Goal: Information Seeking & Learning: Find specific fact

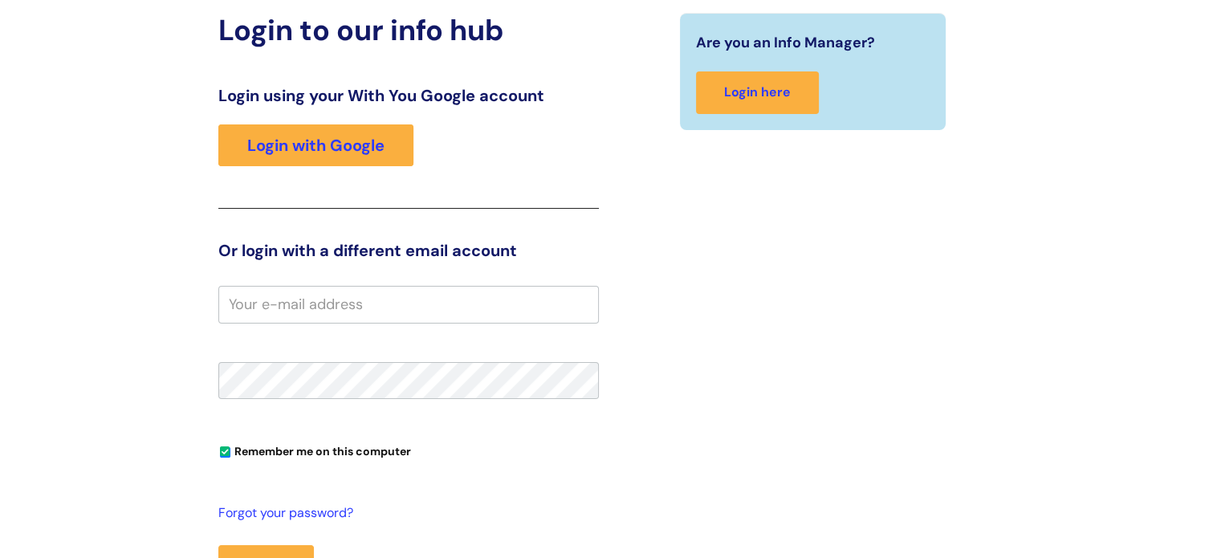
scroll to position [167, 0]
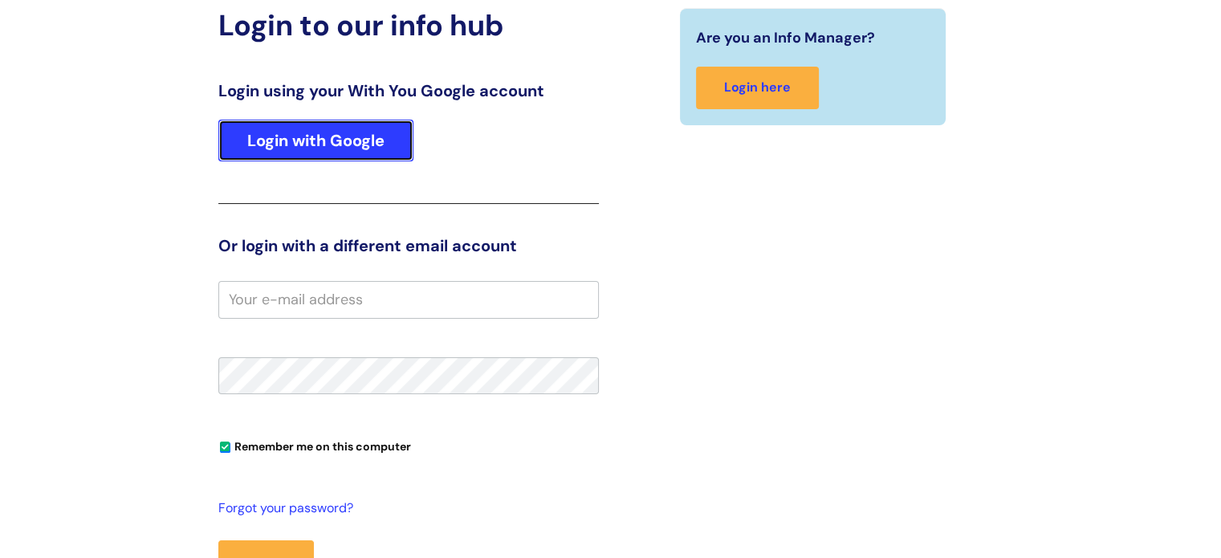
click at [321, 156] on link "Login with Google" at bounding box center [315, 141] width 195 height 42
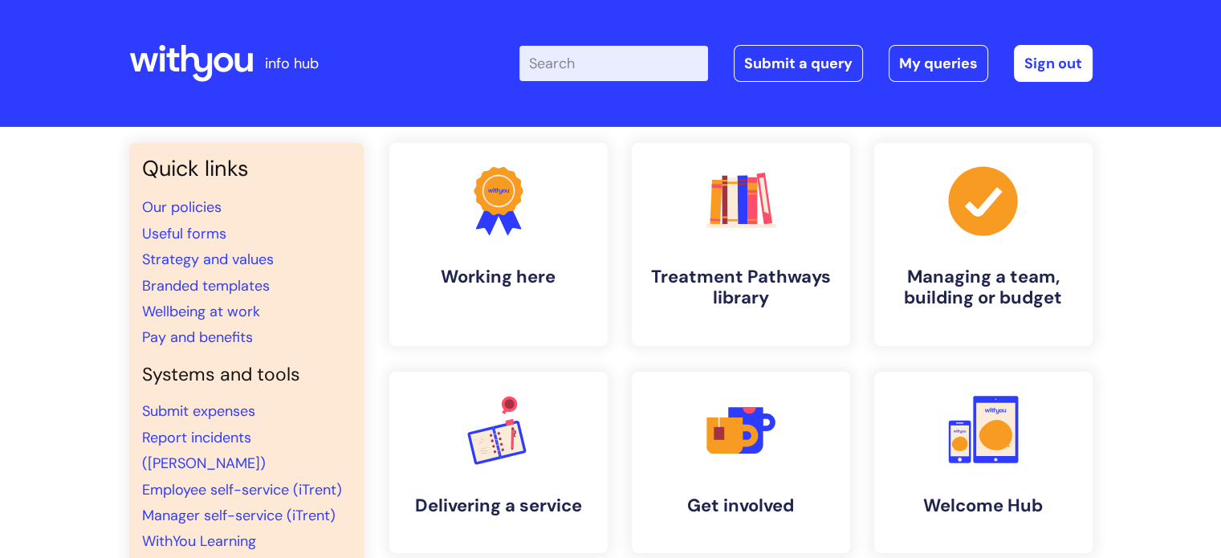
click at [841, 106] on div "Enter your search term here... Search Submit a query My queries Welcome Akshath…" at bounding box center [731, 63] width 724 height 95
click at [591, 59] on input "Enter your search term here..." at bounding box center [614, 63] width 189 height 35
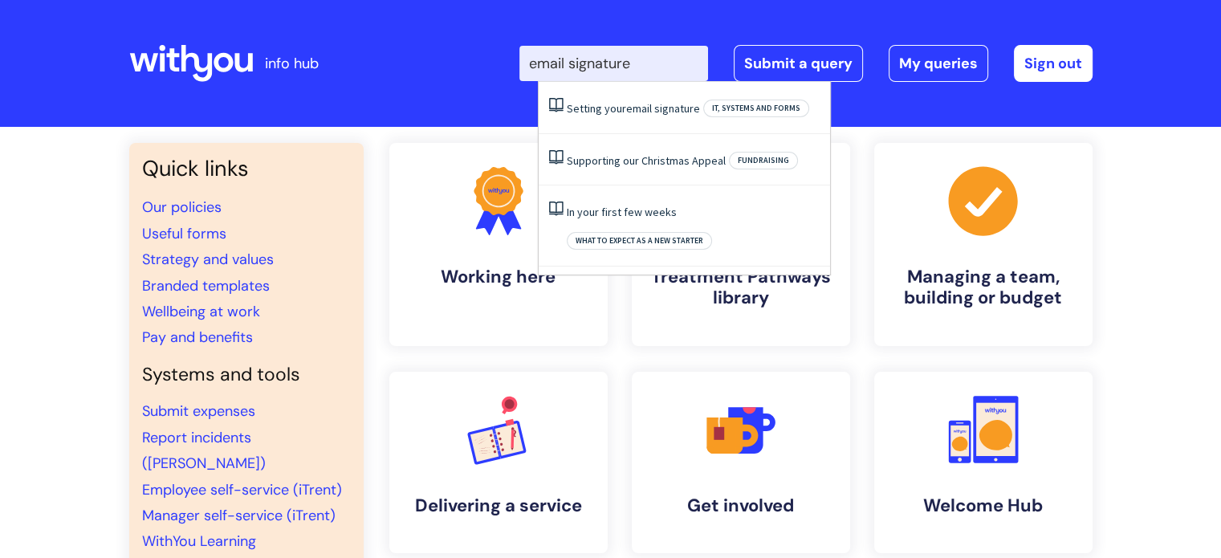
type input "email signature"
click at [447, 63] on div "Enter your search term here... email signature Search Submit a query My queries…" at bounding box center [731, 63] width 724 height 95
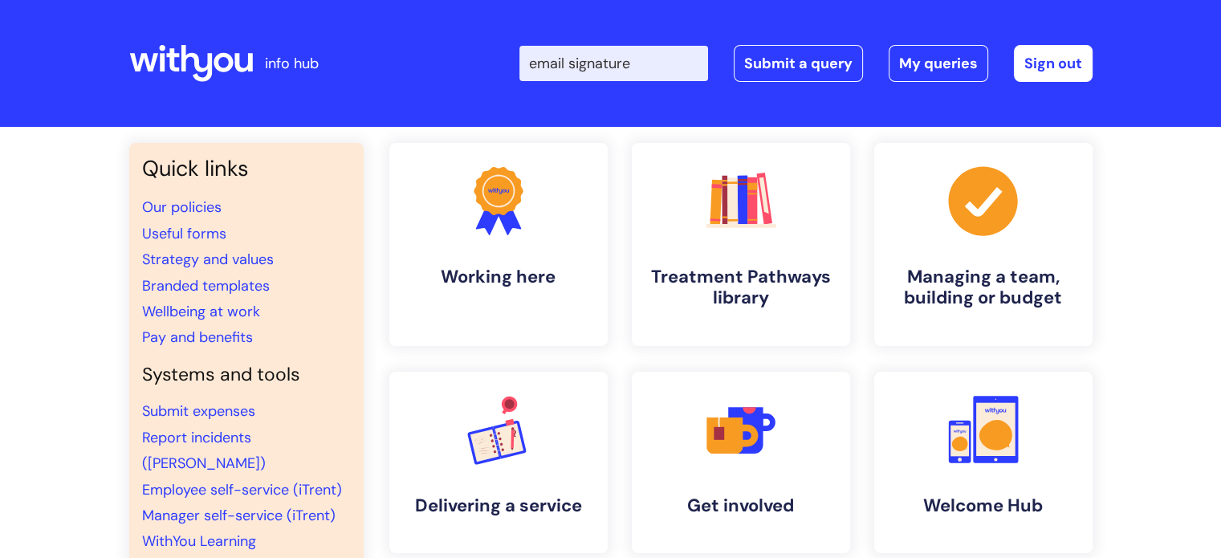
click at [410, 42] on div "Enter your search term here... email signature Search Submit a query My queries…" at bounding box center [731, 63] width 724 height 95
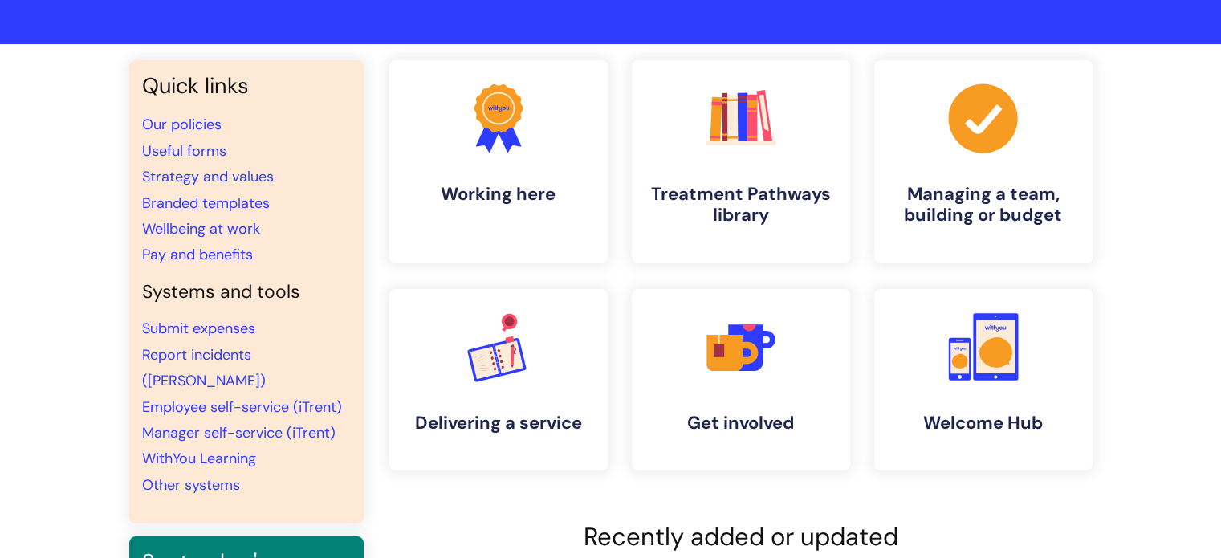
scroll to position [82, 0]
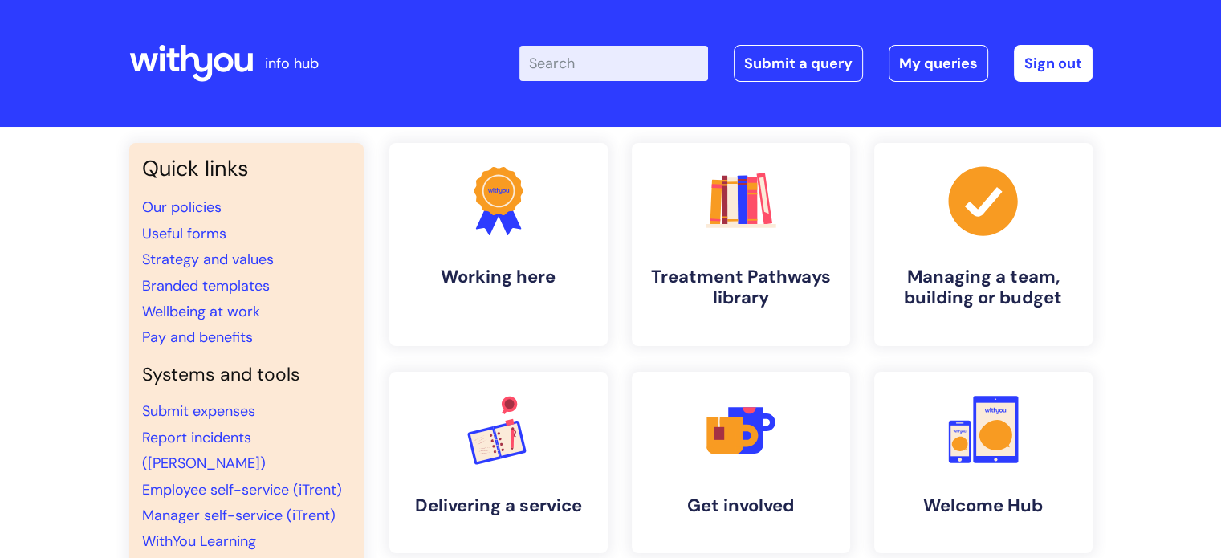
click at [620, 60] on input "Enter your search term here..." at bounding box center [614, 63] width 189 height 35
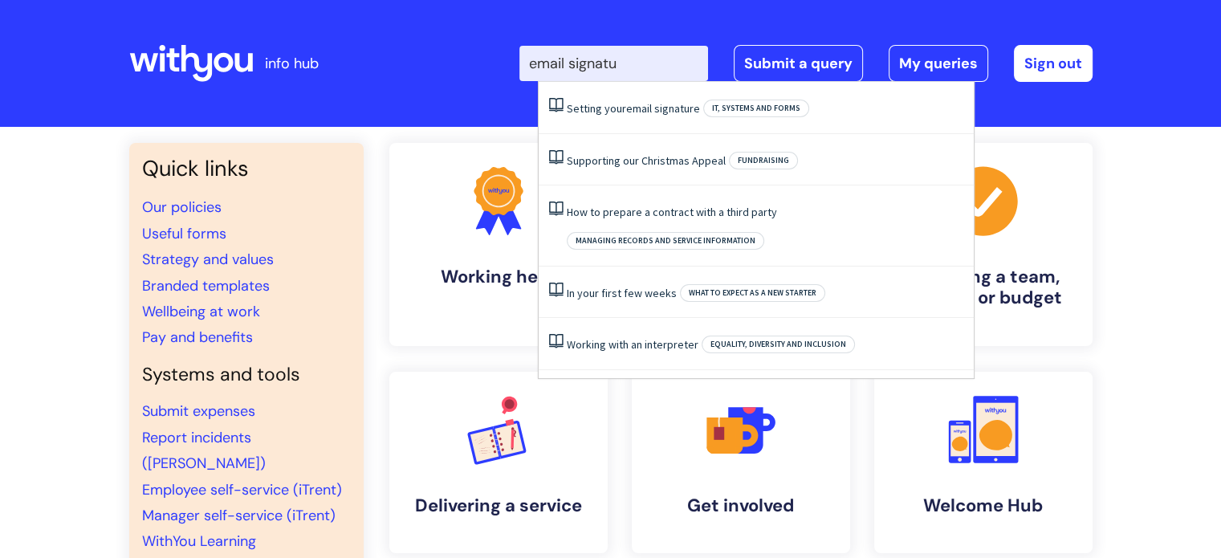
type input "email signatur"
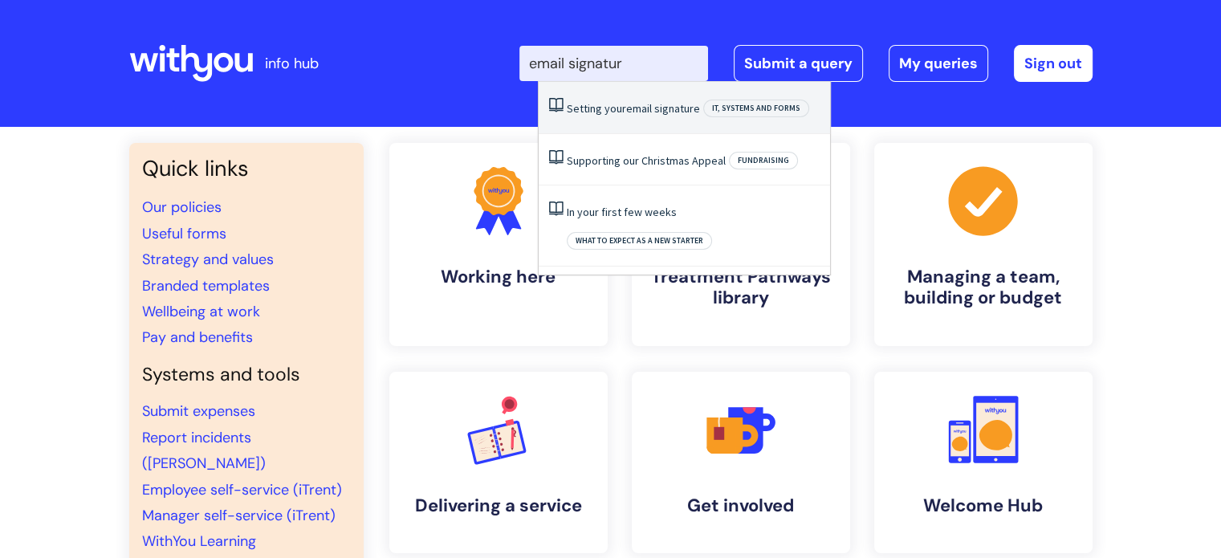
click at [749, 109] on span "IT, systems and forms" at bounding box center [756, 109] width 106 height 18
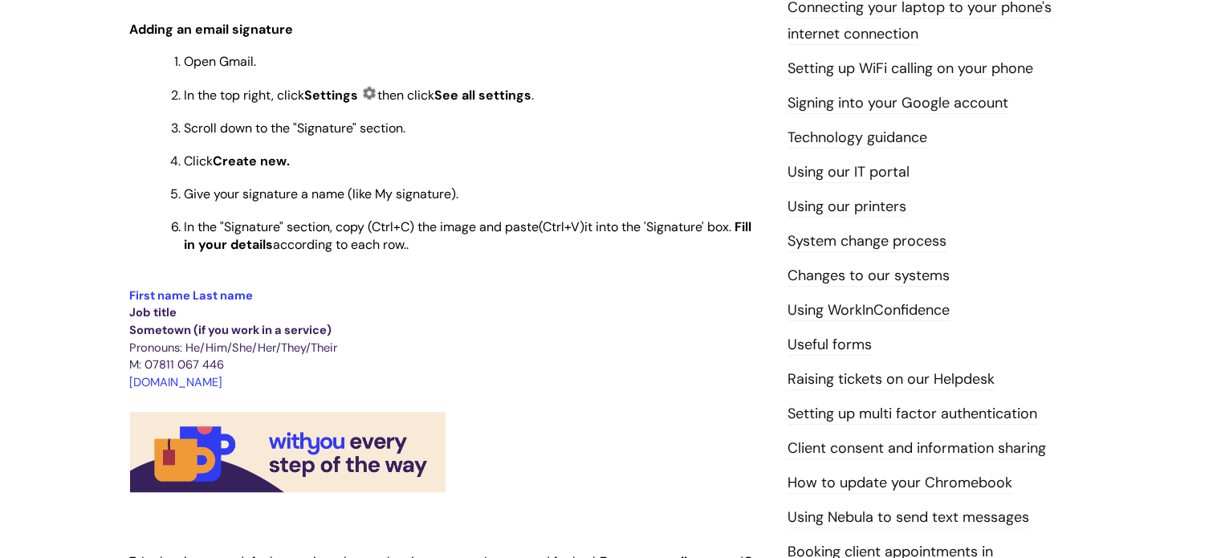
scroll to position [418, 0]
